Goal: Transaction & Acquisition: Purchase product/service

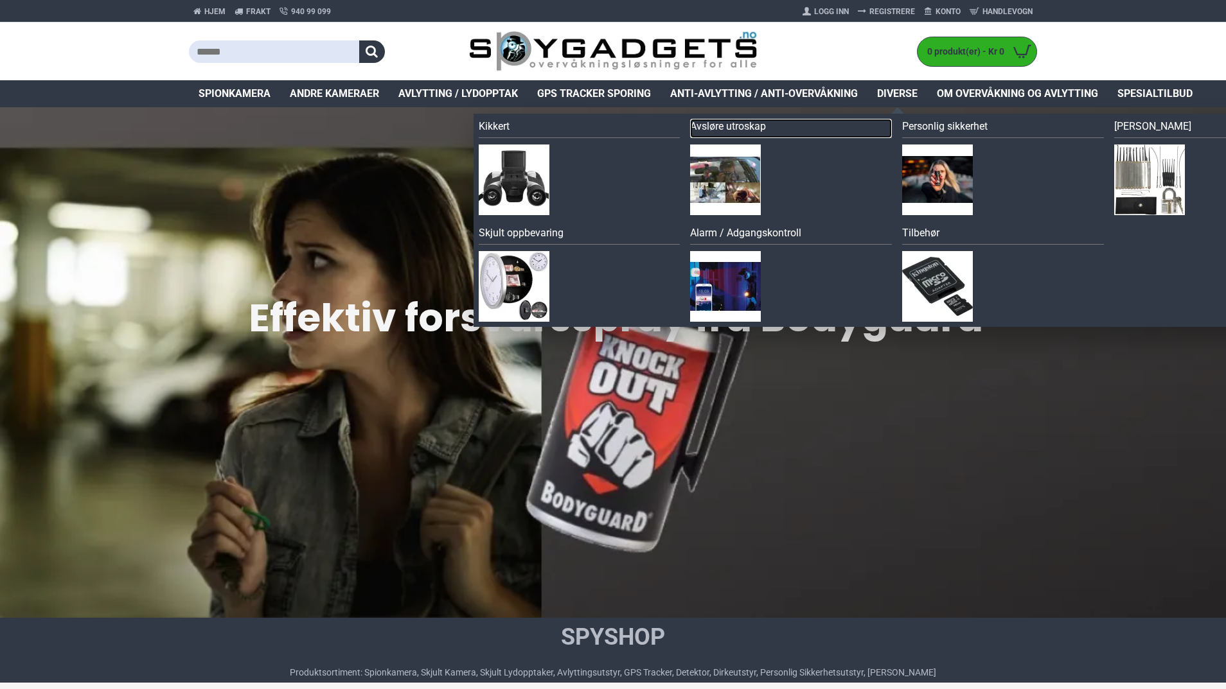
click at [758, 122] on link "Avsløre utroskap" at bounding box center [791, 128] width 202 height 19
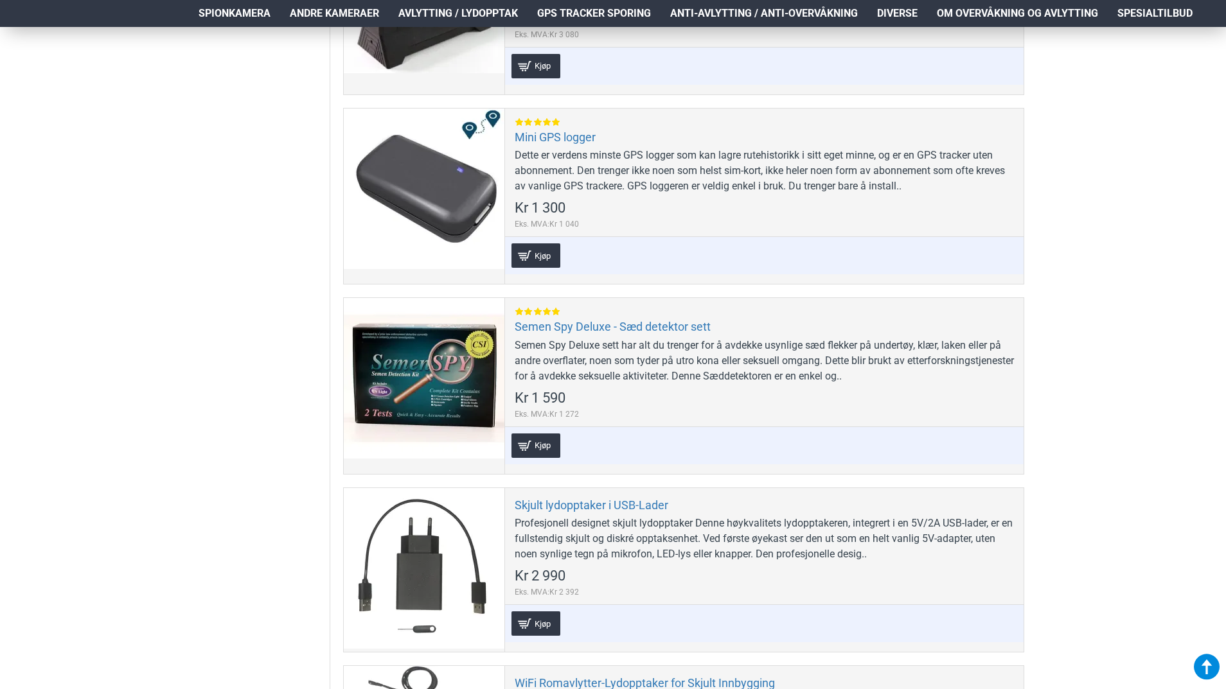
scroll to position [1477, 0]
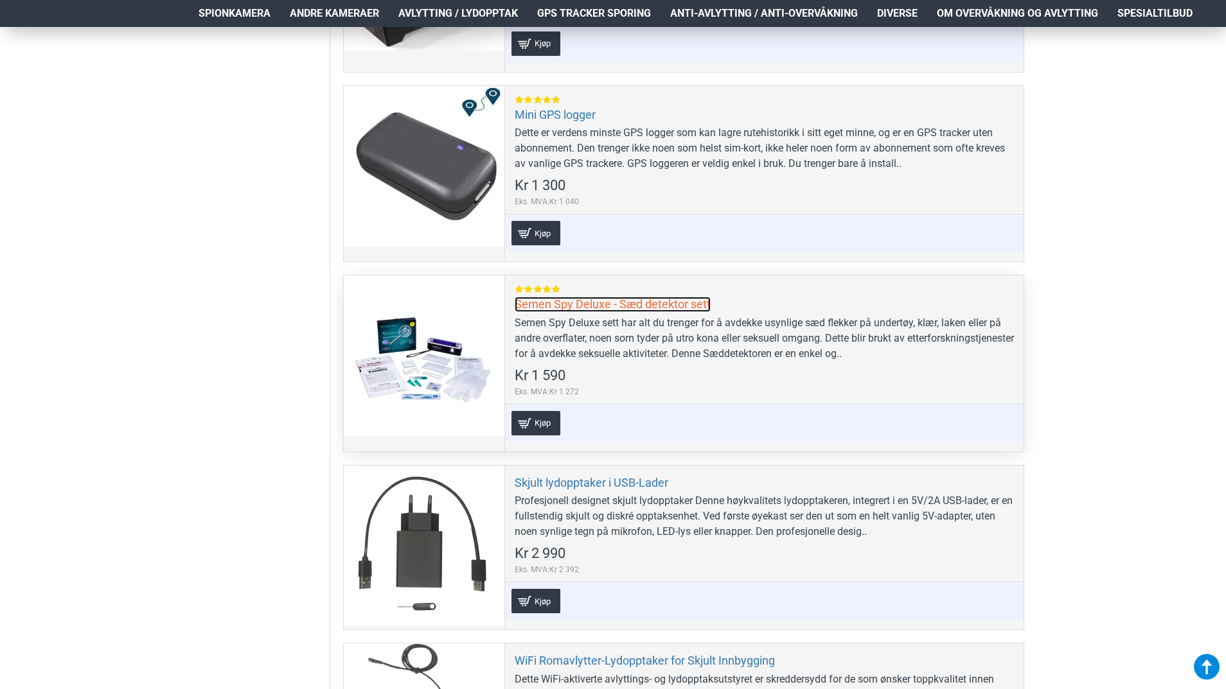
click at [687, 300] on link "Semen Spy Deluxe - Sæd detektor sett" at bounding box center [612, 304] width 196 height 15
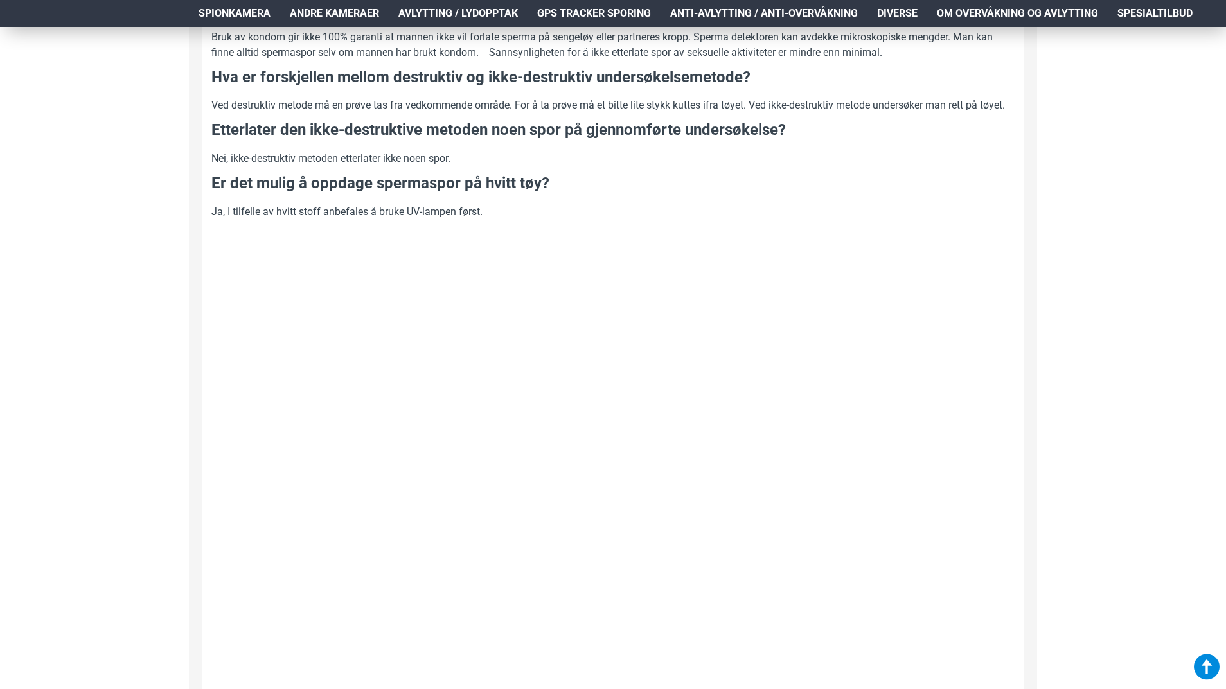
scroll to position [1285, 0]
